Goal: Task Accomplishment & Management: Check status

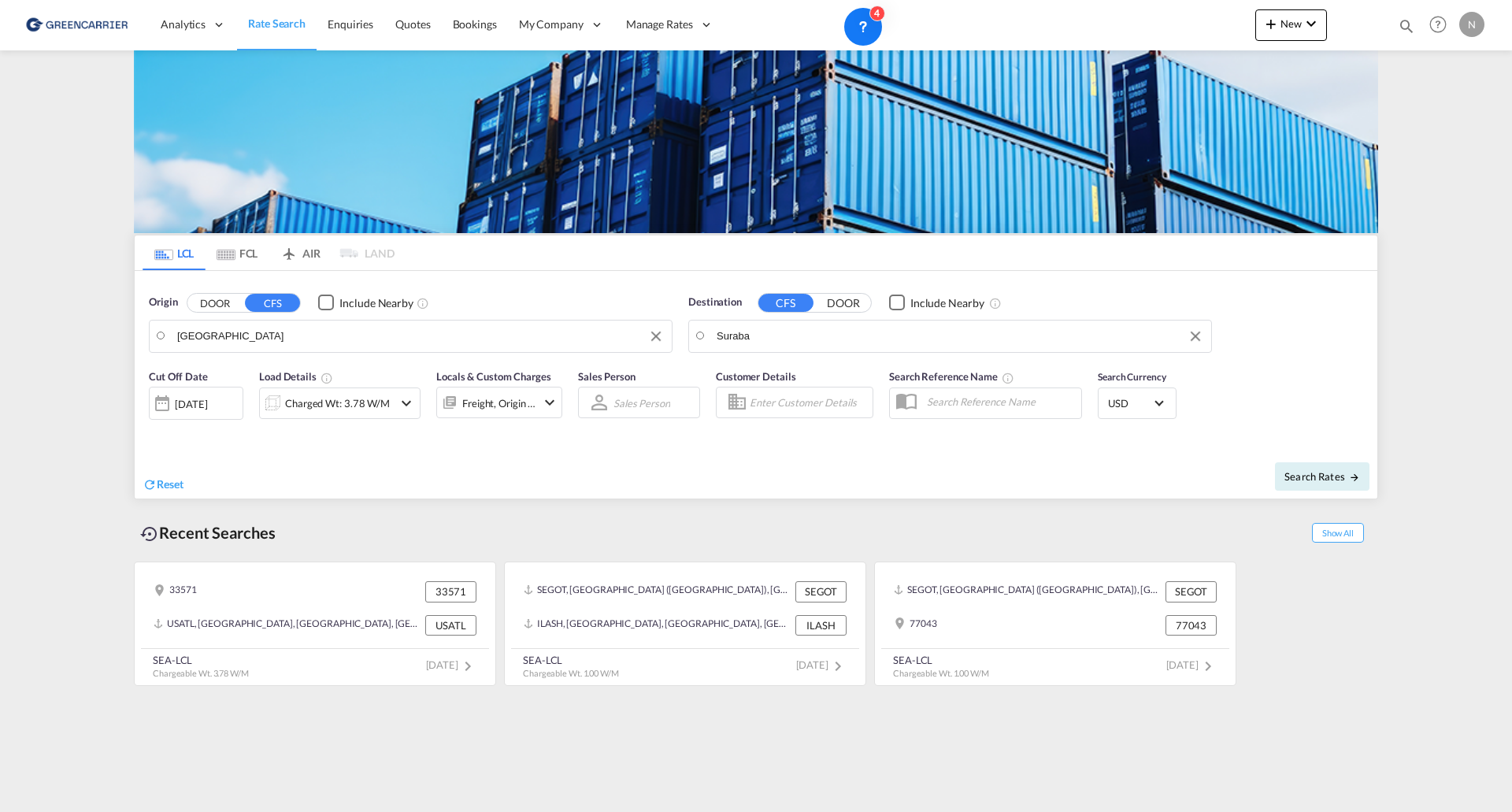
click at [284, 21] on span "Rate Search" at bounding box center [277, 23] width 58 height 13
click at [485, 26] on span "Bookings" at bounding box center [475, 24] width 45 height 13
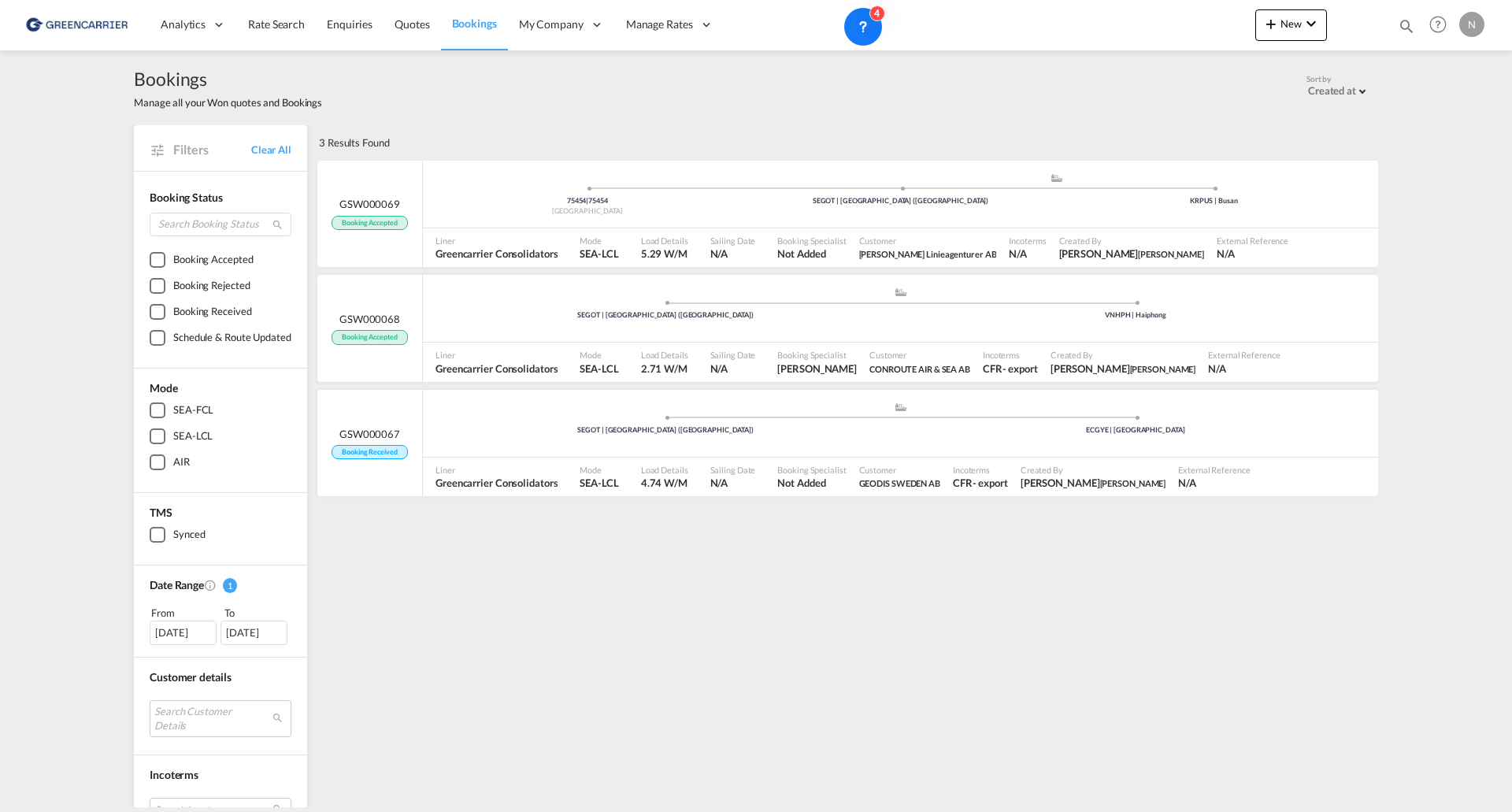
click at [780, 768] on div "3 Results Found .a{fill:#3f3d56;}.b,.l,.r,.t{fill:#fff;}.c{fill:#cecece;}.d{fil…" at bounding box center [847, 655] width 1064 height 1058
click at [838, 604] on div "3 Results Found .a{fill:#3f3d56;}.b,.l,.r,.t{fill:#fff;}.c{fill:#cecece;}.d{fil…" at bounding box center [847, 655] width 1064 height 1058
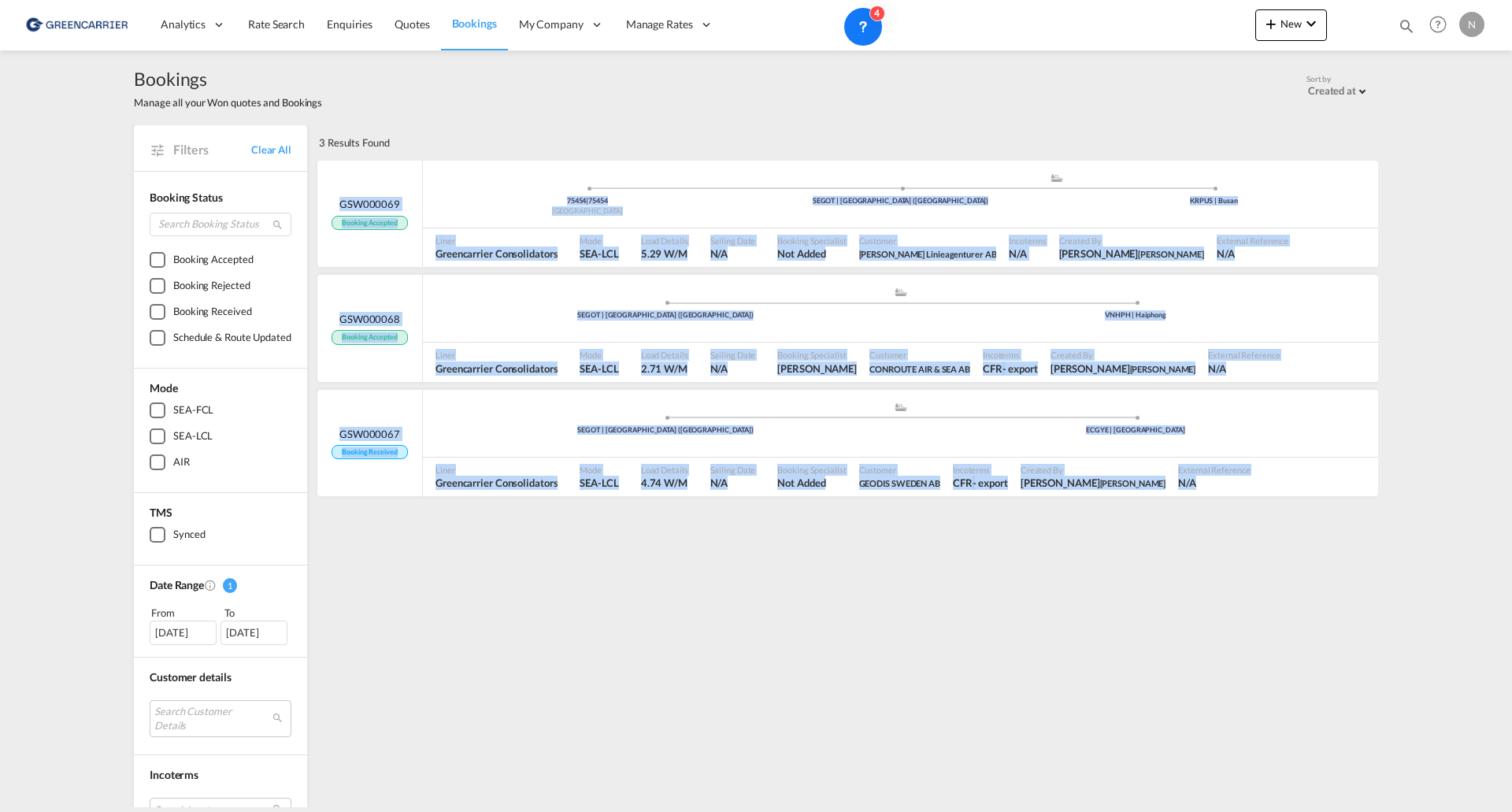
drag, startPoint x: 538, startPoint y: 149, endPoint x: 1312, endPoint y: 539, distance: 866.7
click at [1312, 539] on div "3 Results Found .a{fill:#3f3d56;}.b,.l,.r,.t{fill:#fff;}.c{fill:#cecece;}.d{fil…" at bounding box center [847, 655] width 1064 height 1058
drag, startPoint x: 1195, startPoint y: 533, endPoint x: 328, endPoint y: 191, distance: 932.0
click at [328, 191] on div "3 Results Found .a{fill:#3f3d56;}.b,.l,.r,.t{fill:#fff;}.c{fill:#cecece;}.d{fil…" at bounding box center [847, 655] width 1064 height 1058
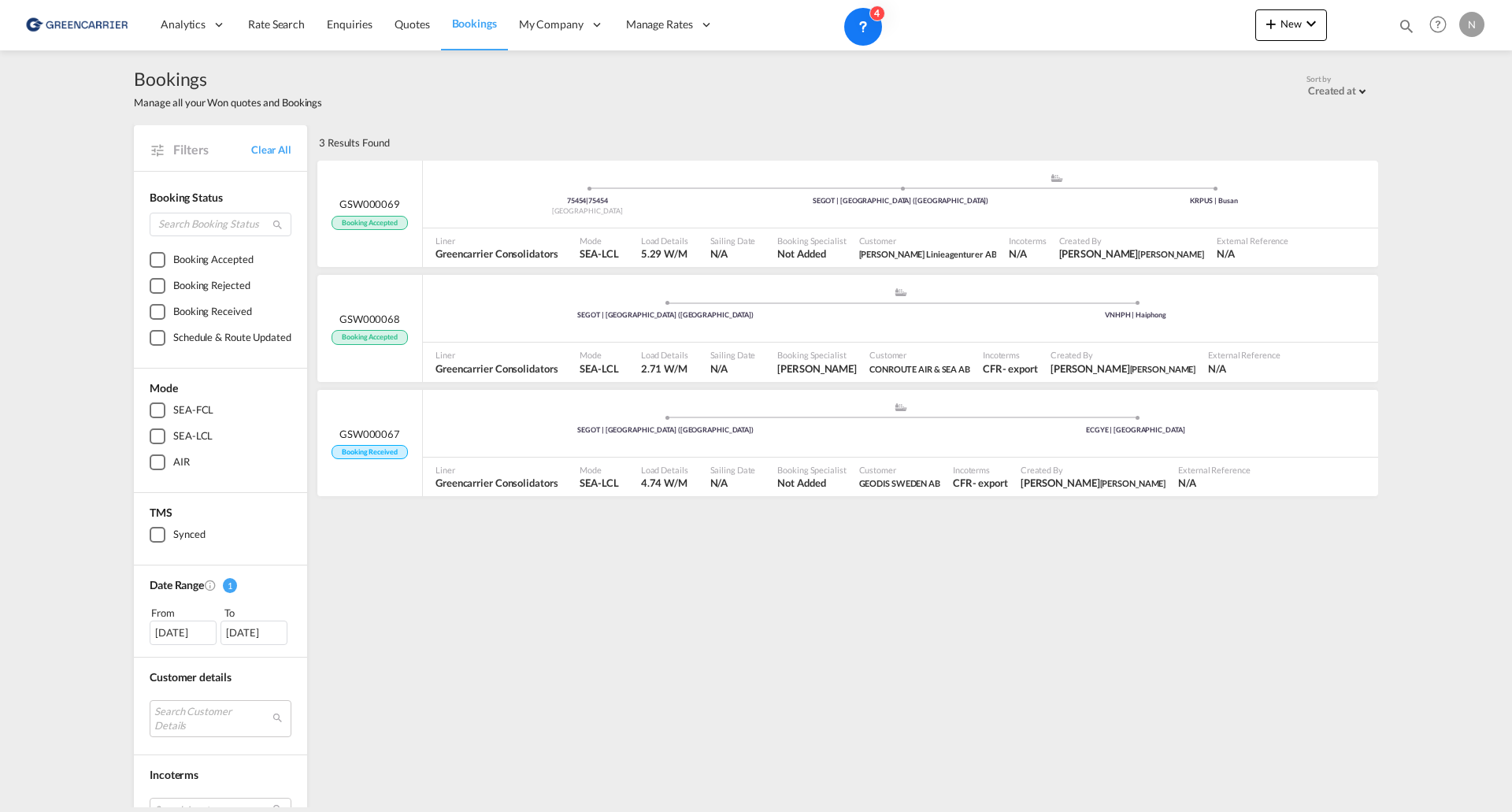
click at [505, 150] on div "3 Results Found" at bounding box center [847, 143] width 1064 height 35
click at [274, 22] on span "Rate Search" at bounding box center [276, 24] width 57 height 13
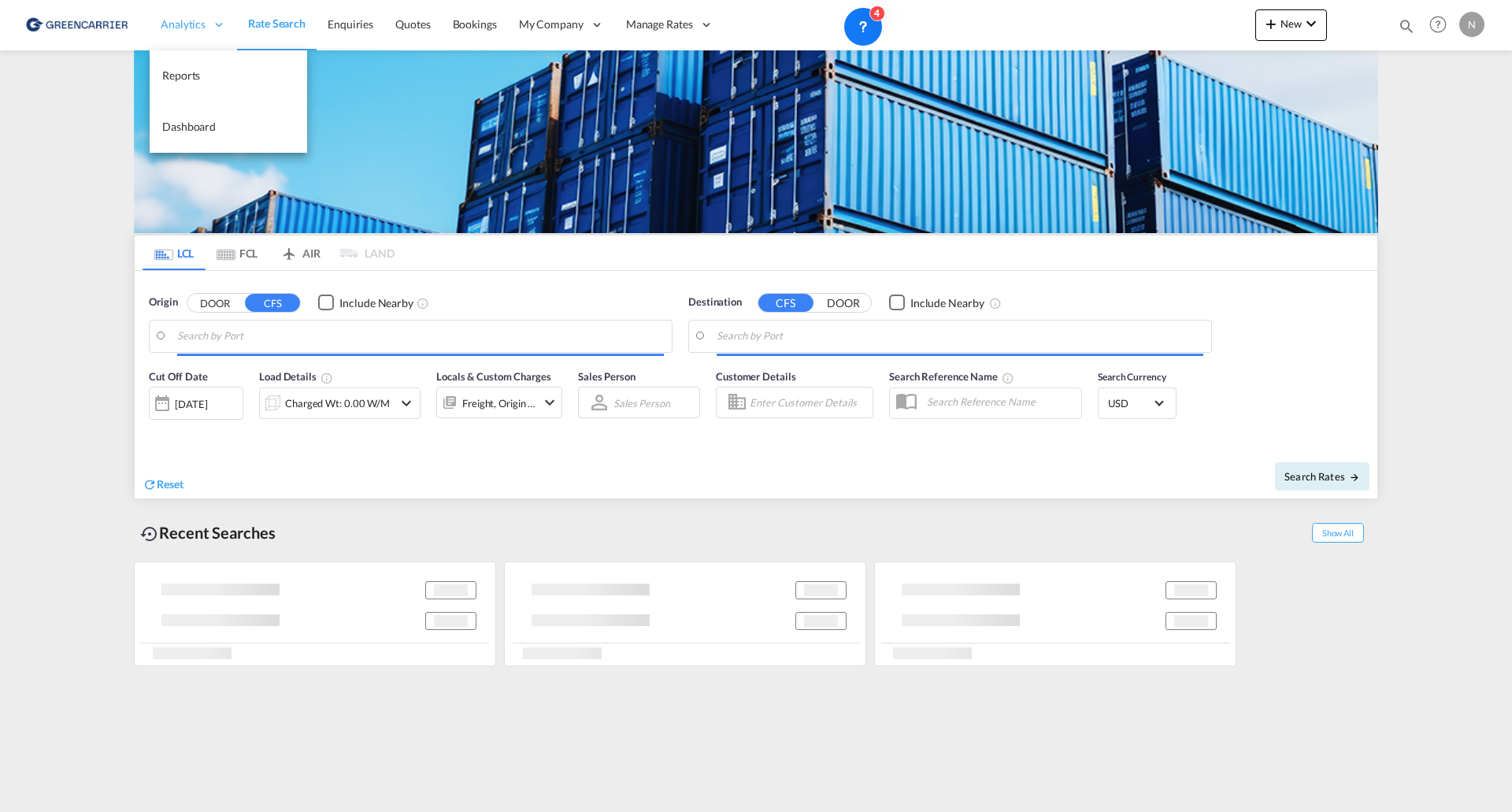
type input "SE-33571, Hestra, [GEOGRAPHIC_DATA]"
type input "[GEOGRAPHIC_DATA], [GEOGRAPHIC_DATA], [GEOGRAPHIC_DATA]"
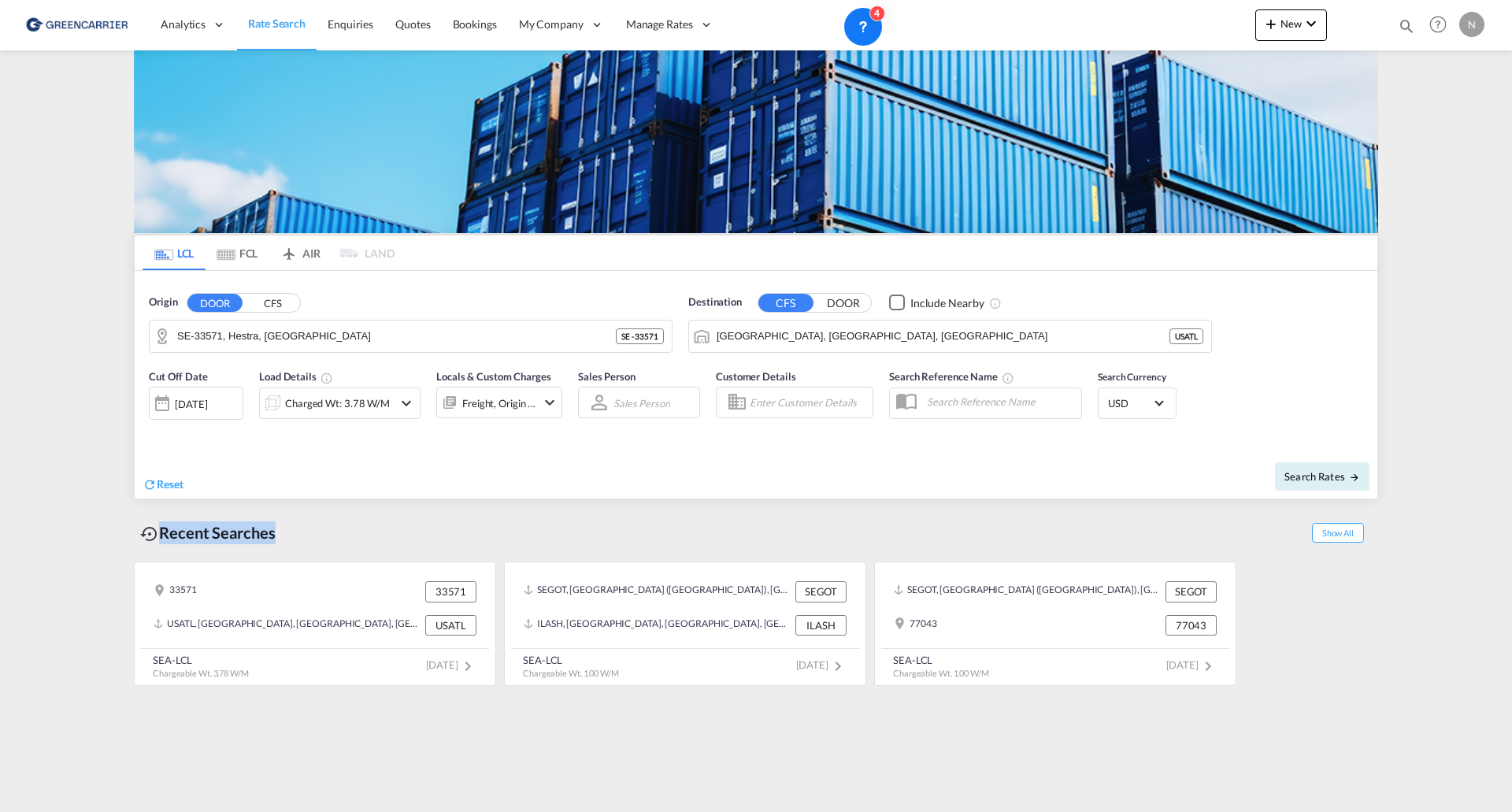
drag, startPoint x: 308, startPoint y: 537, endPoint x: 96, endPoint y: 533, distance: 212.0
click at [96, 533] on md-content "Analytics Reports Dashboard Rate Search Enquiries Quotes Bookings" at bounding box center [756, 406] width 1512 height 812
click at [97, 533] on md-content "Analytics Reports Dashboard Rate Search Enquiries Quotes Bookings" at bounding box center [756, 406] width 1512 height 812
click at [354, 26] on span "Enquiries" at bounding box center [350, 24] width 45 height 13
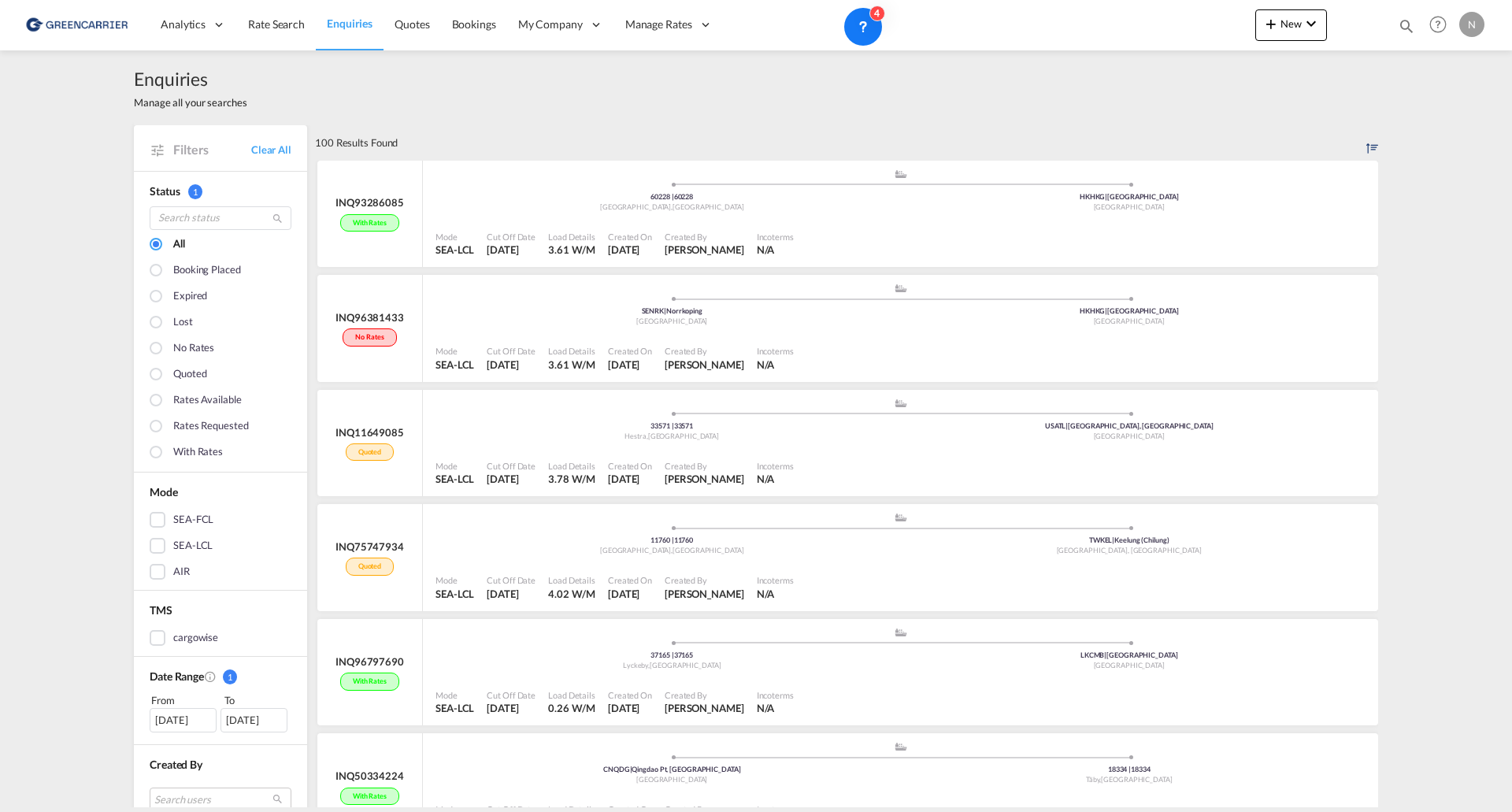
drag, startPoint x: 311, startPoint y: 106, endPoint x: 451, endPoint y: 148, distance: 146.2
click at [446, 144] on div "100 Results Found" at bounding box center [847, 143] width 1064 height 35
click at [461, 26] on span "Bookings" at bounding box center [474, 24] width 45 height 13
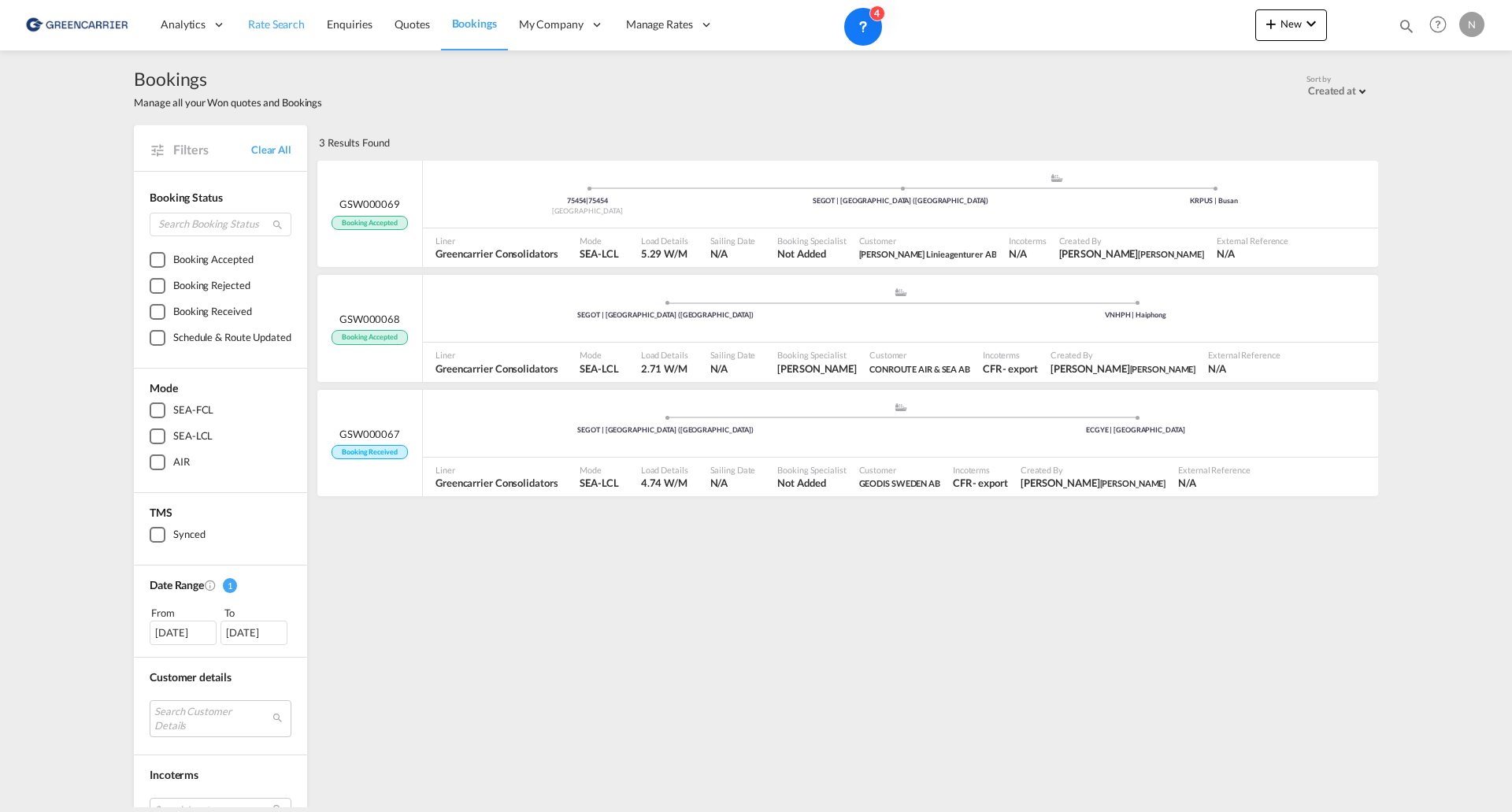
click at [285, 19] on span "Rate Search" at bounding box center [276, 24] width 57 height 13
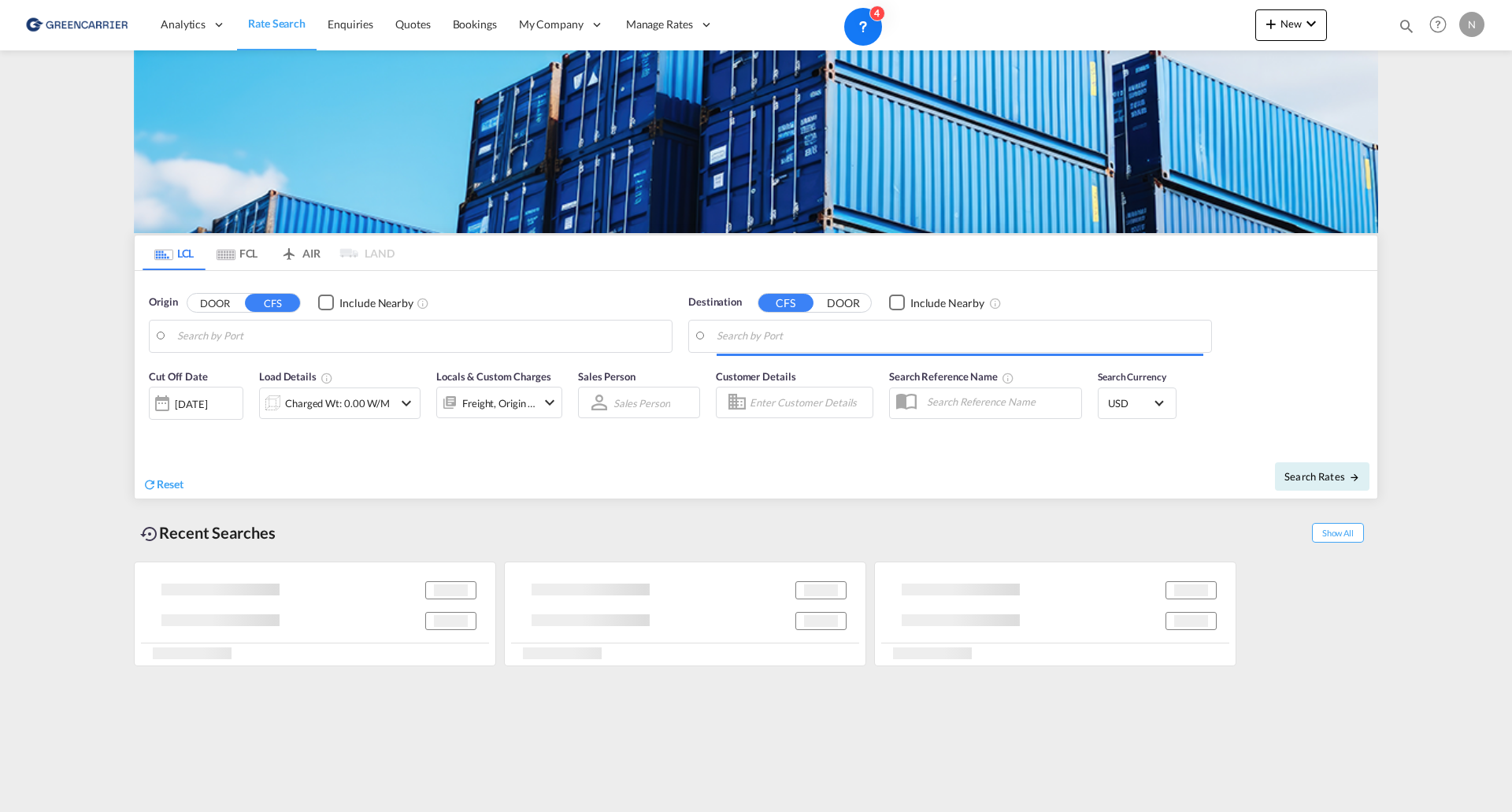
type input "SE-33571, Hestra, [GEOGRAPHIC_DATA]"
type input "[GEOGRAPHIC_DATA], [GEOGRAPHIC_DATA], [GEOGRAPHIC_DATA]"
